Goal: Transaction & Acquisition: Purchase product/service

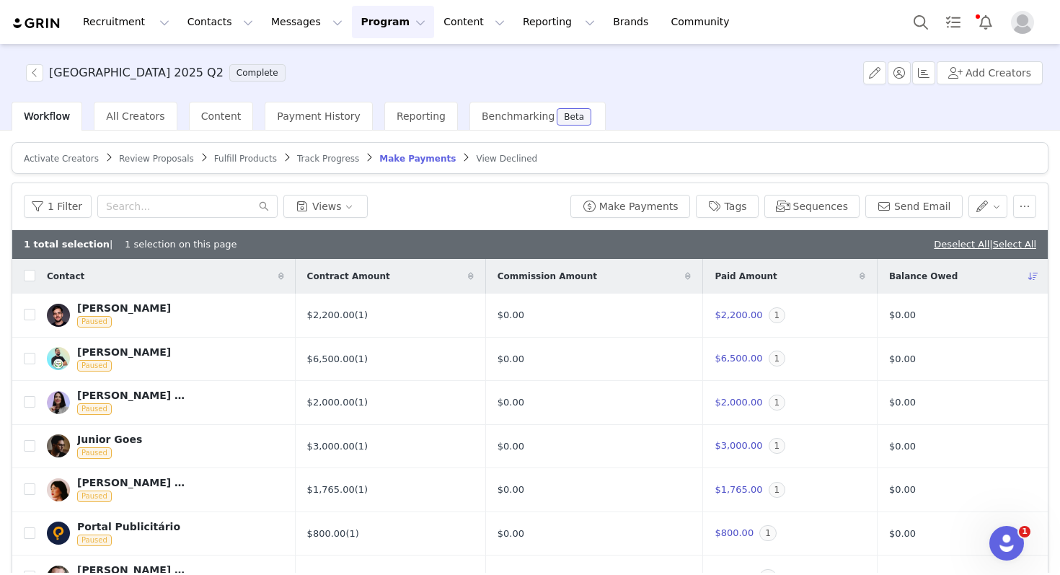
scroll to position [184, 0]
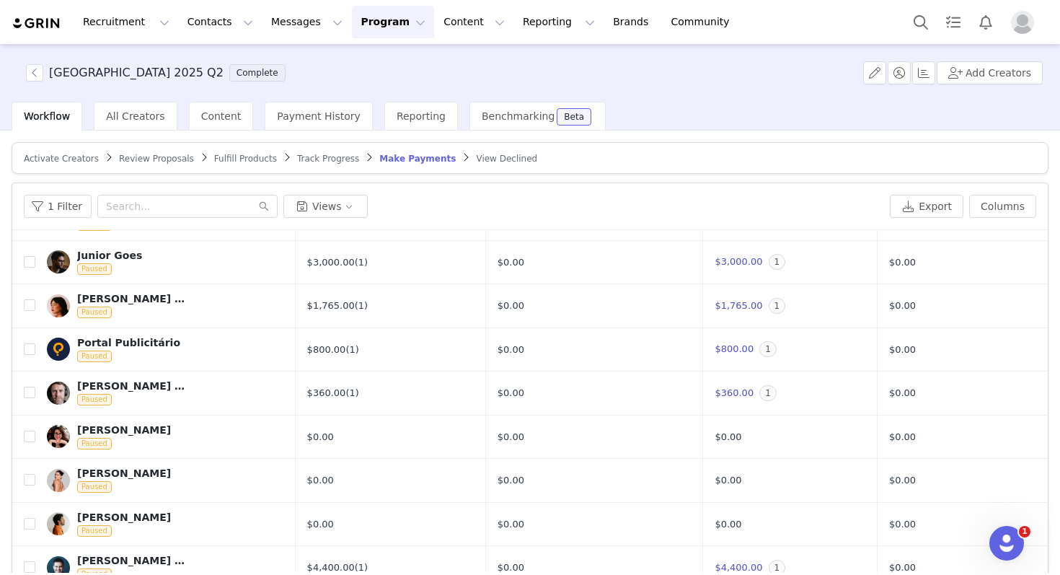
scroll to position [69, 0]
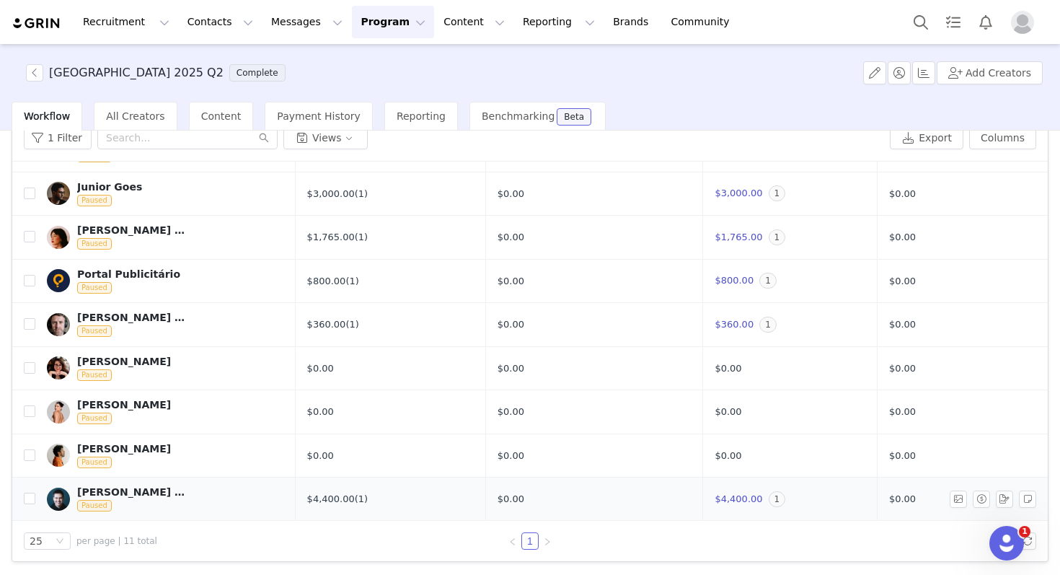
click at [136, 496] on div "[PERSON_NAME] | Tráfego Orgânico" at bounding box center [131, 492] width 108 height 12
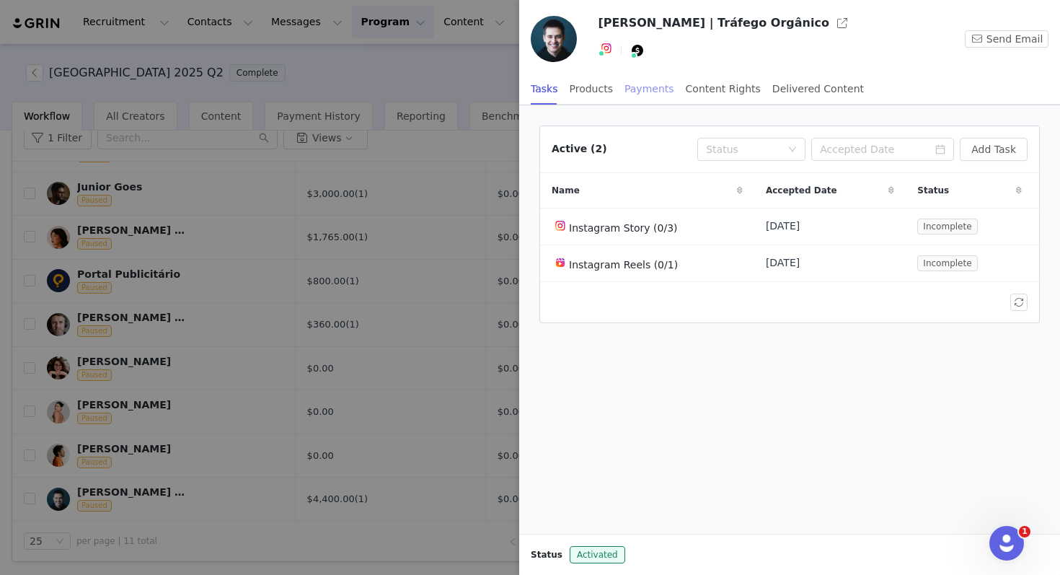
click at [653, 89] on div "Payments" at bounding box center [650, 89] width 50 height 32
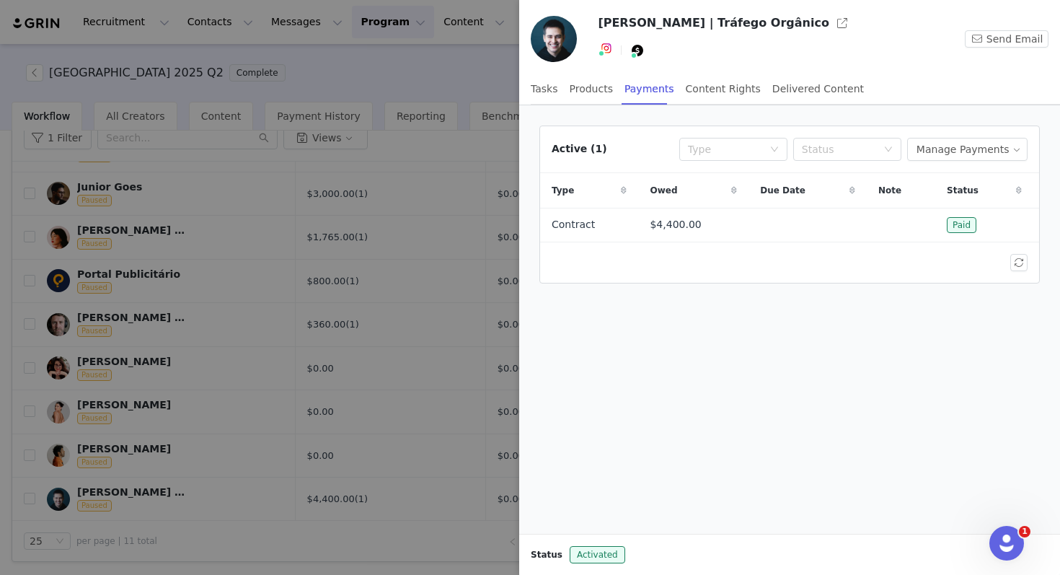
click at [425, 263] on div at bounding box center [530, 287] width 1060 height 575
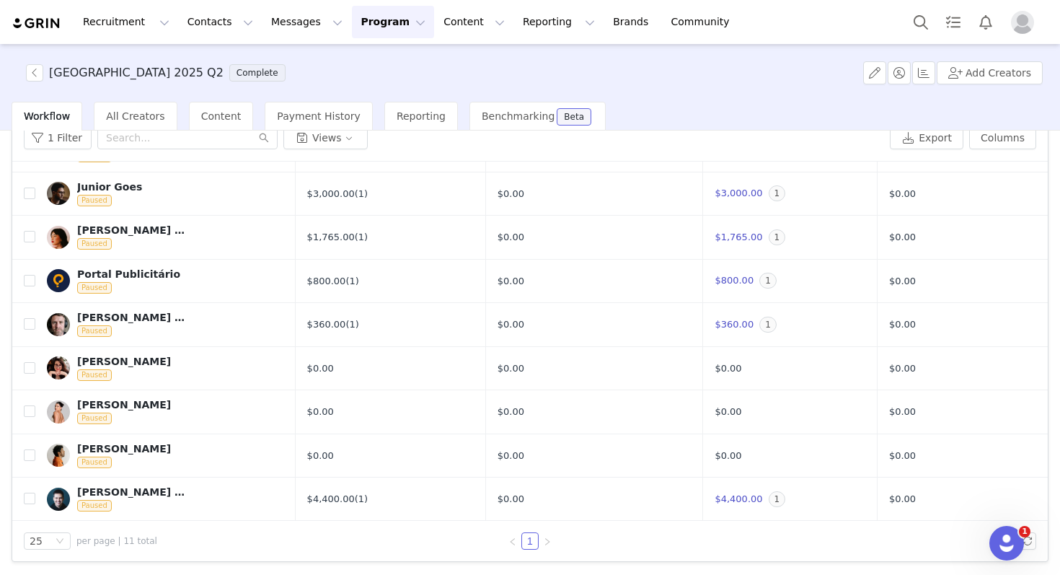
scroll to position [155, 0]
click at [30, 496] on input "checkbox" at bounding box center [30, 499] width 12 height 12
checkbox input "true"
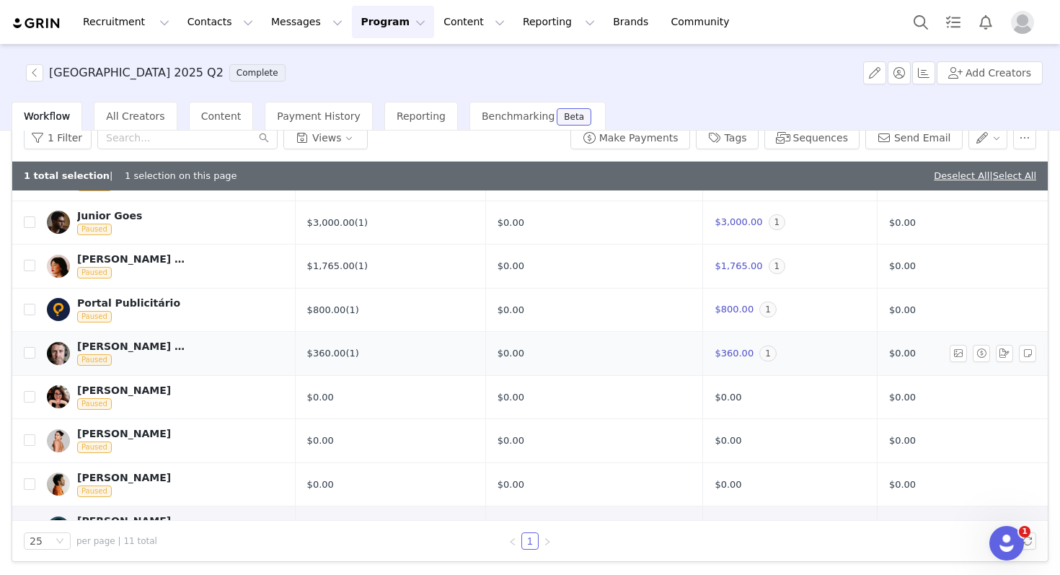
scroll to position [0, 0]
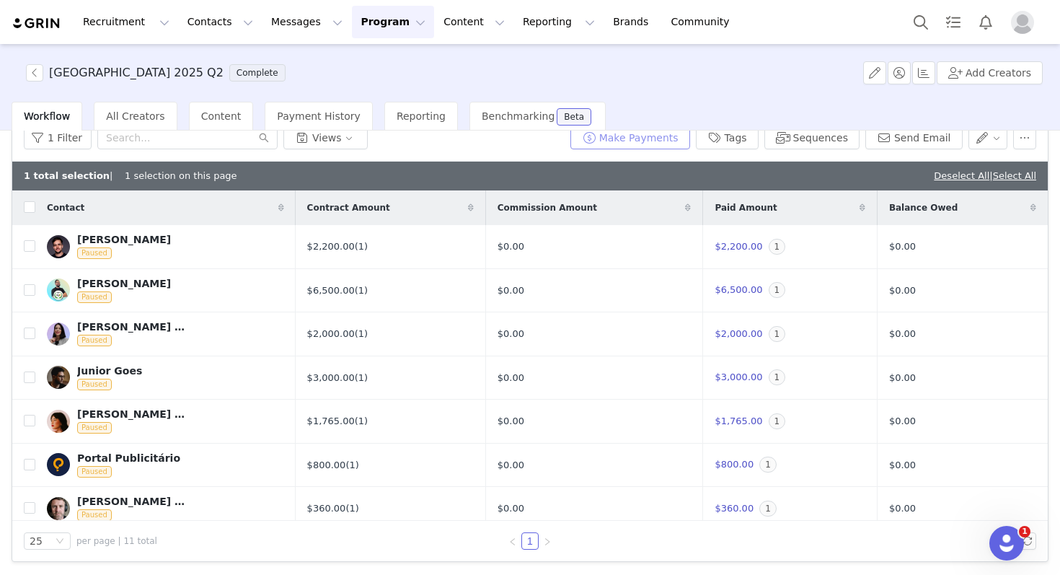
click at [648, 141] on button "Make Payments" at bounding box center [631, 137] width 120 height 23
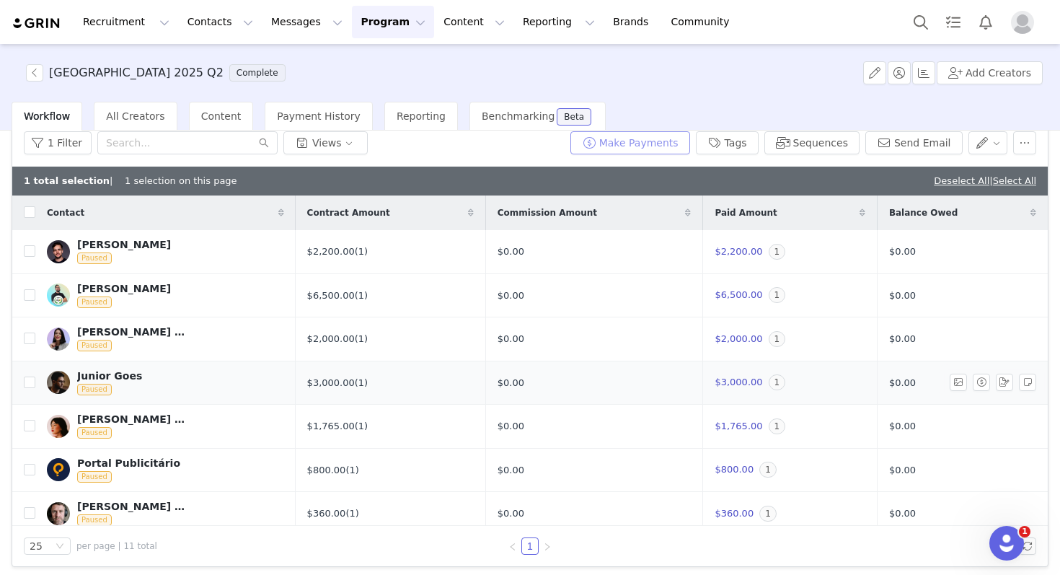
scroll to position [184, 0]
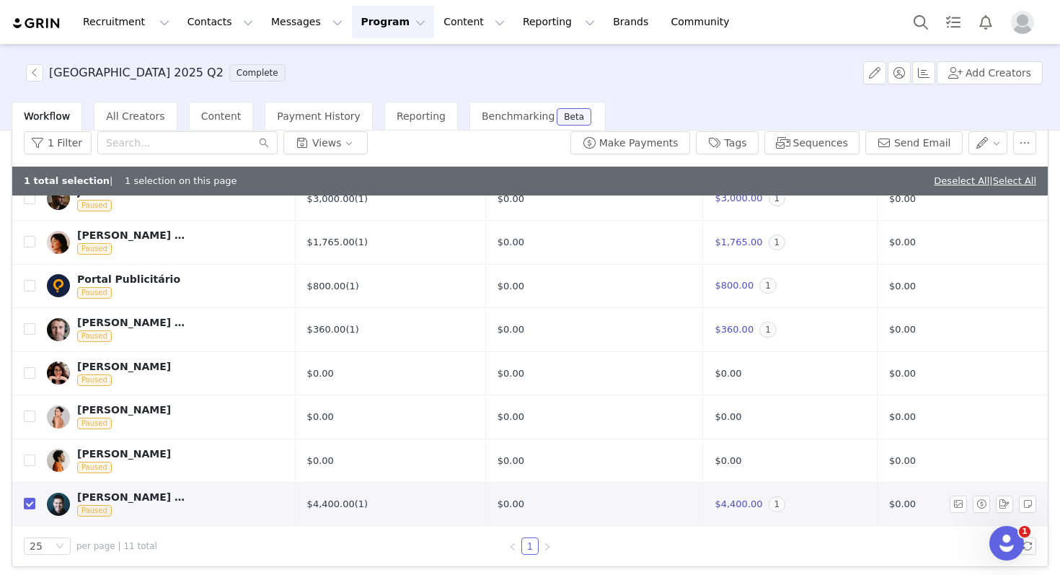
click at [154, 505] on div "[PERSON_NAME] | Tráfego Orgânico Paused" at bounding box center [131, 504] width 108 height 26
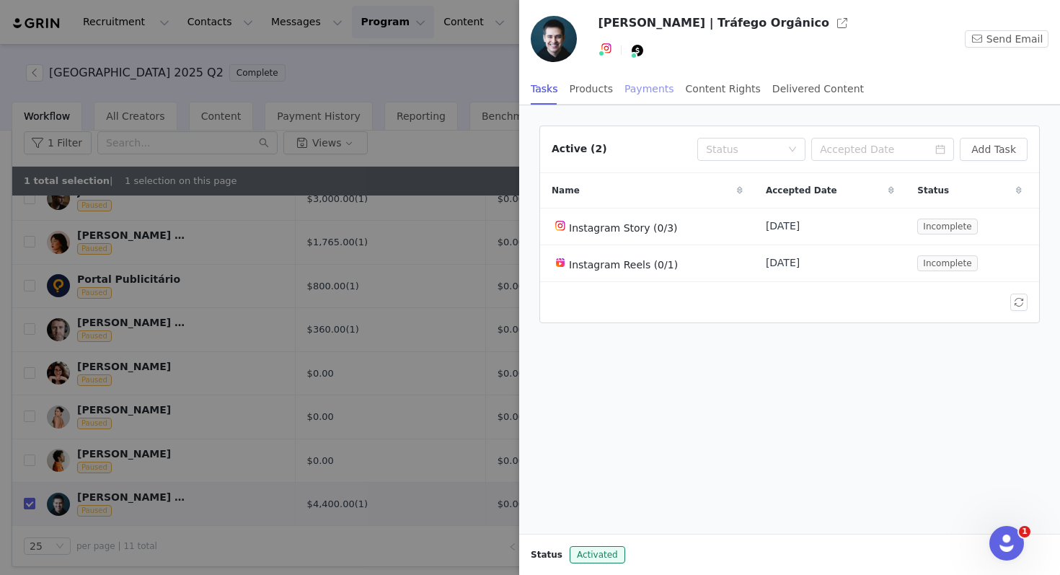
click at [659, 92] on div "Payments" at bounding box center [650, 89] width 50 height 32
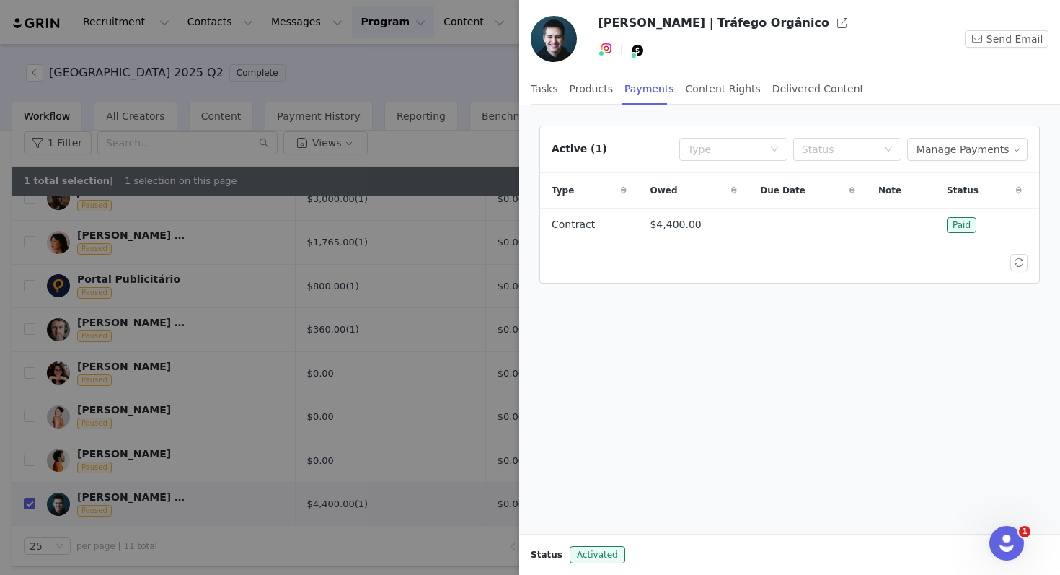
click at [333, 433] on div at bounding box center [530, 287] width 1060 height 575
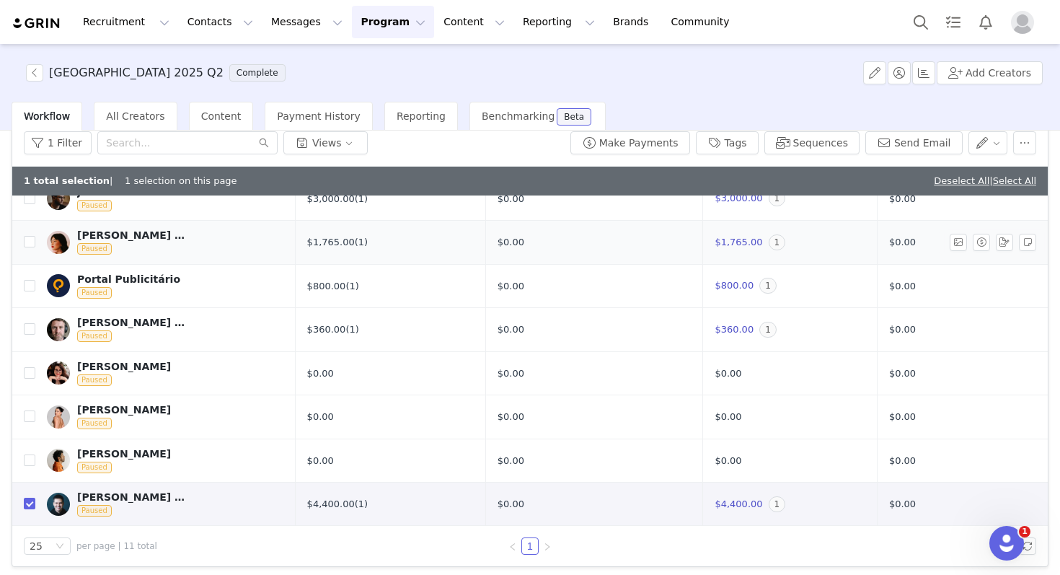
scroll to position [69, 0]
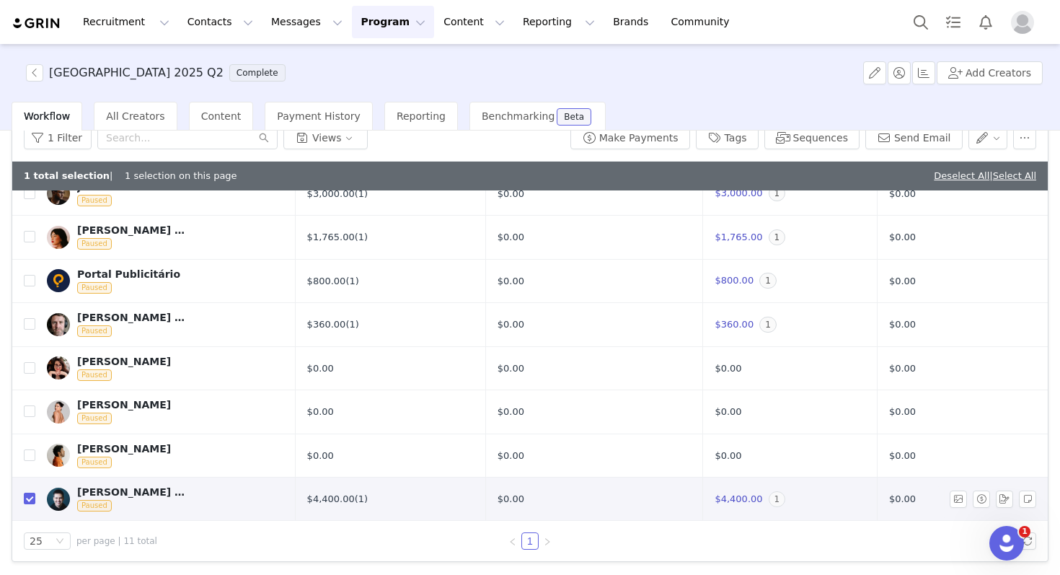
click at [770, 498] on span "1" at bounding box center [777, 499] width 17 height 16
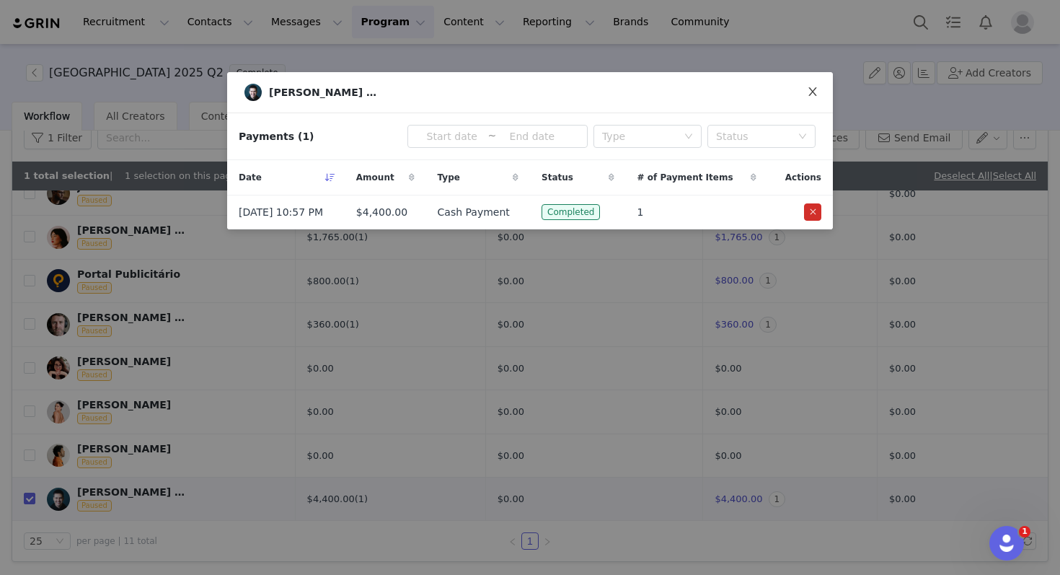
click at [815, 94] on icon "icon: close" at bounding box center [813, 91] width 8 height 9
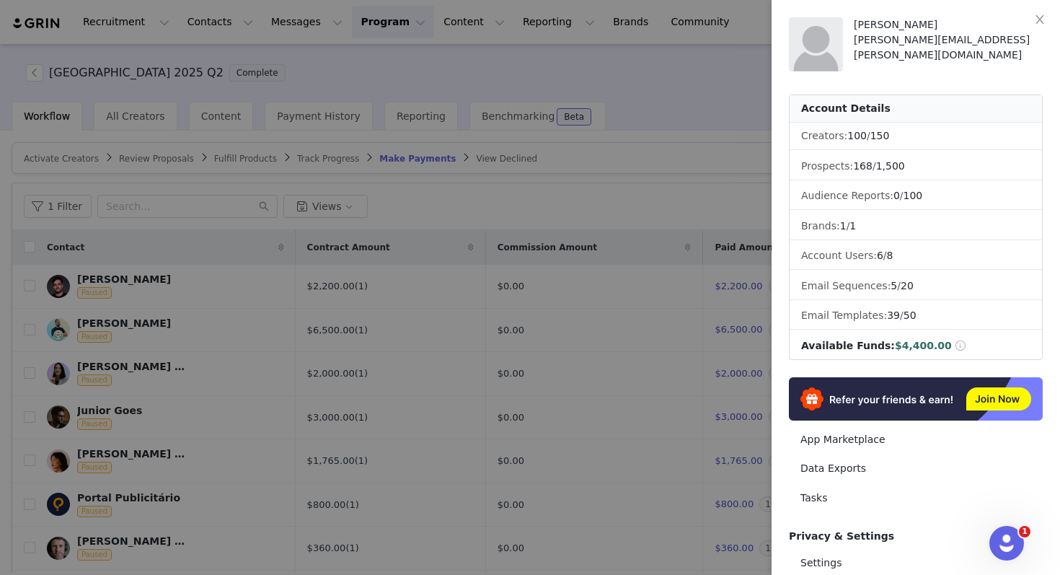
scroll to position [69, 0]
